Goal: Information Seeking & Learning: Learn about a topic

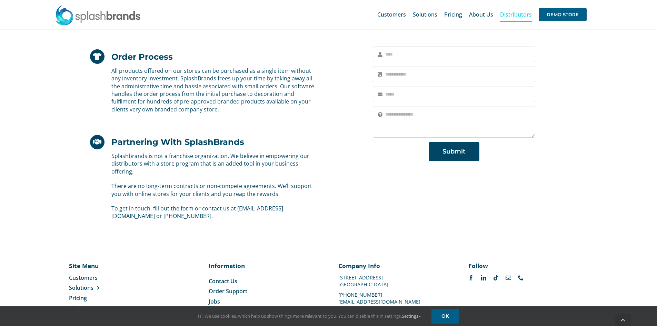
scroll to position [416, 0]
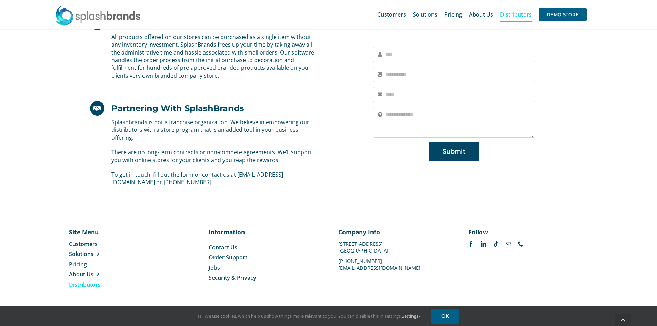
click at [630, 61] on div "Store Set Up Stores are fully set up with hundreds of products from day one. Th…" at bounding box center [328, 61] width 657 height 292
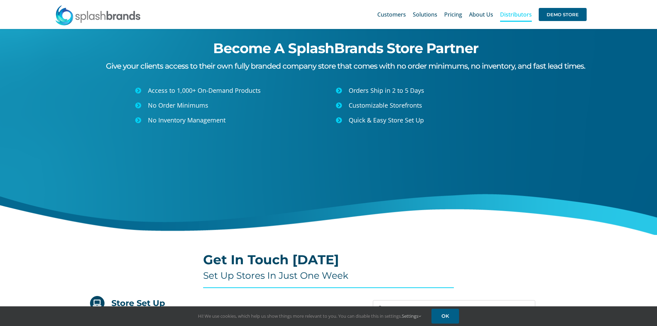
scroll to position [0, 0]
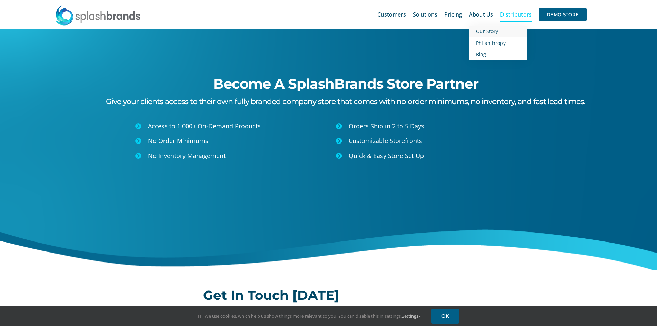
click at [488, 30] on span "Our Story" at bounding box center [487, 31] width 22 height 7
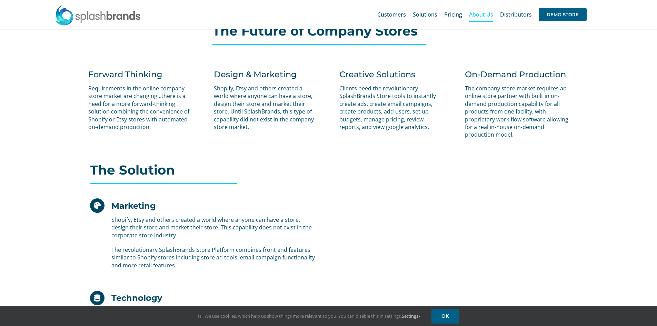
scroll to position [400, 0]
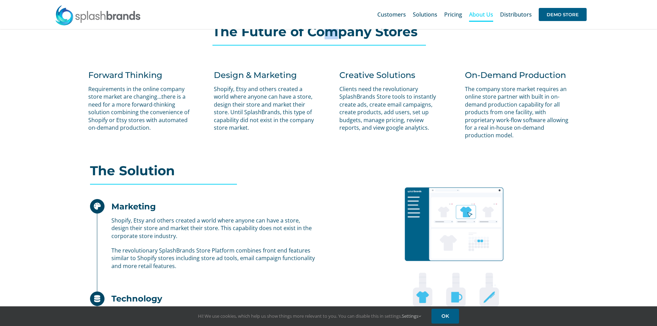
drag, startPoint x: 336, startPoint y: 34, endPoint x: 324, endPoint y: 36, distance: 12.2
click at [324, 36] on h2 "The Future of Company Stores" at bounding box center [328, 32] width 232 height 14
drag, startPoint x: 324, startPoint y: 36, endPoint x: 332, endPoint y: 36, distance: 8.6
click at [332, 36] on h2 "The Future of Company Stores" at bounding box center [328, 32] width 232 height 14
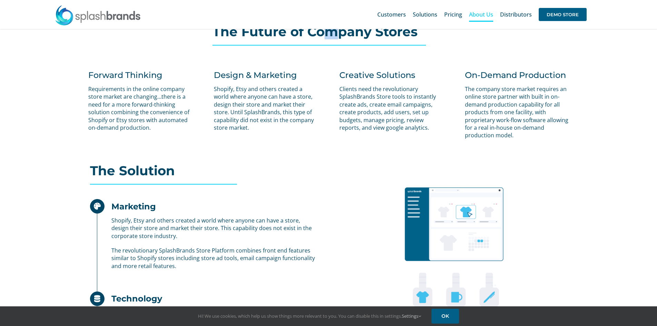
click at [332, 36] on h2 "The Future of Company Stores" at bounding box center [328, 32] width 232 height 14
drag, startPoint x: 338, startPoint y: 34, endPoint x: 307, endPoint y: 35, distance: 30.7
click at [307, 35] on h2 "The Future of Company Stores" at bounding box center [328, 32] width 232 height 14
drag, startPoint x: 307, startPoint y: 35, endPoint x: 336, endPoint y: 38, distance: 29.1
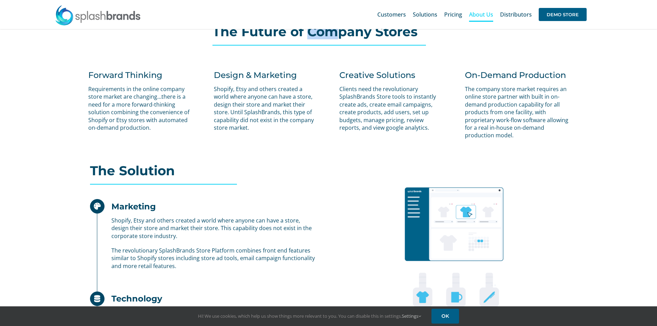
click at [336, 38] on h2 "The Future of Company Stores" at bounding box center [328, 32] width 232 height 14
drag, startPoint x: 336, startPoint y: 30, endPoint x: 326, endPoint y: 32, distance: 10.8
click at [326, 32] on h2 "The Future of Company Stores" at bounding box center [328, 32] width 232 height 14
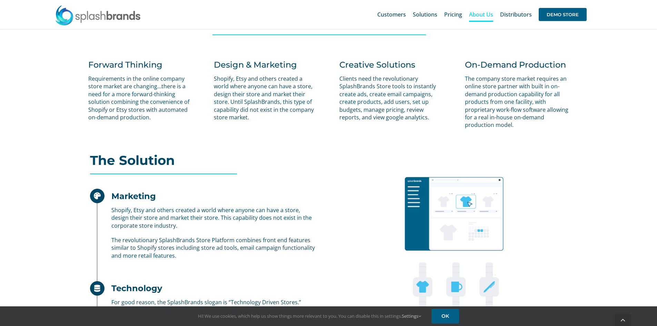
scroll to position [411, 0]
click at [632, 14] on div "Search for: * Customers Solutions Stores New Hire Kits Manufacturing Store Mark…" at bounding box center [328, 14] width 636 height 29
